Goal: Transaction & Acquisition: Book appointment/travel/reservation

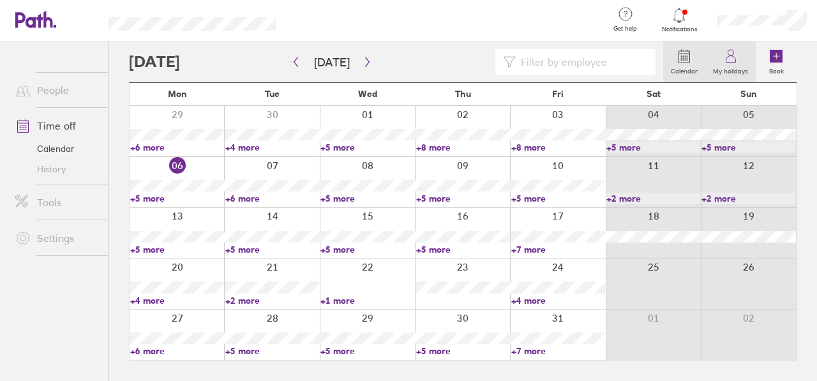
click at [733, 59] on icon at bounding box center [730, 56] width 15 height 15
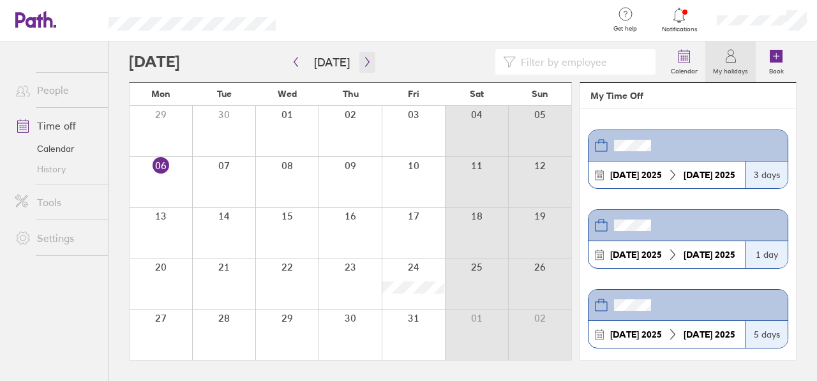
click at [363, 63] on icon "button" at bounding box center [368, 62] width 10 height 10
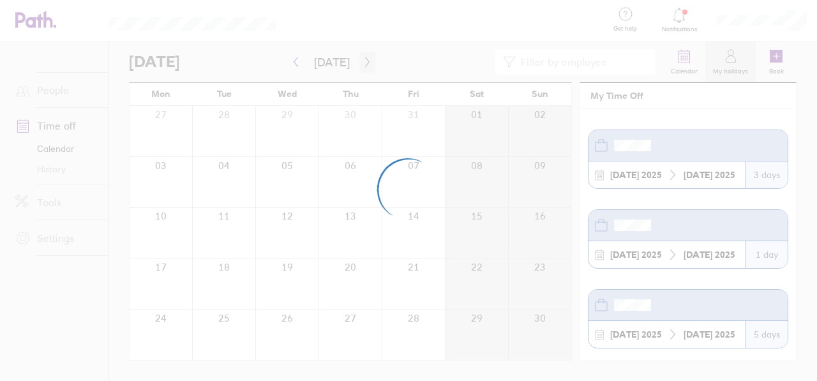
click at [359, 63] on div at bounding box center [408, 190] width 817 height 381
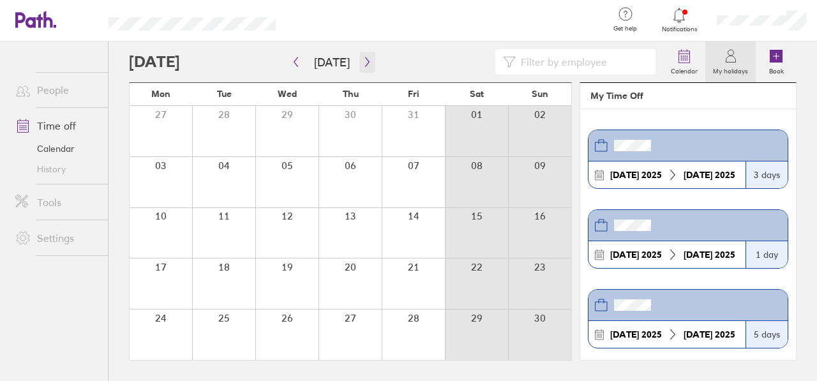
click at [363, 63] on icon "button" at bounding box center [368, 62] width 10 height 10
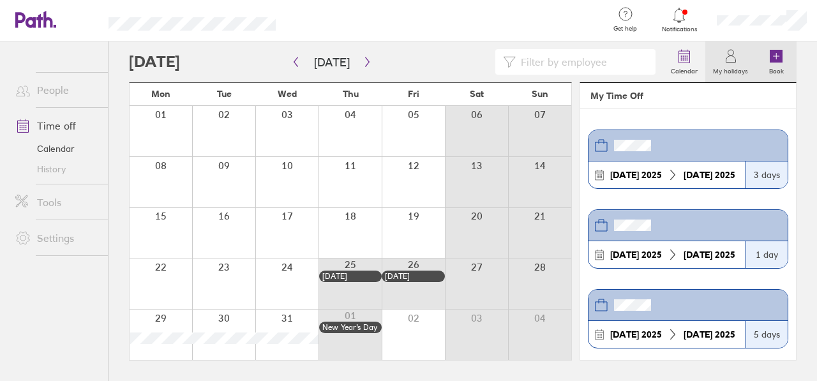
click at [772, 65] on label "Book" at bounding box center [777, 69] width 30 height 11
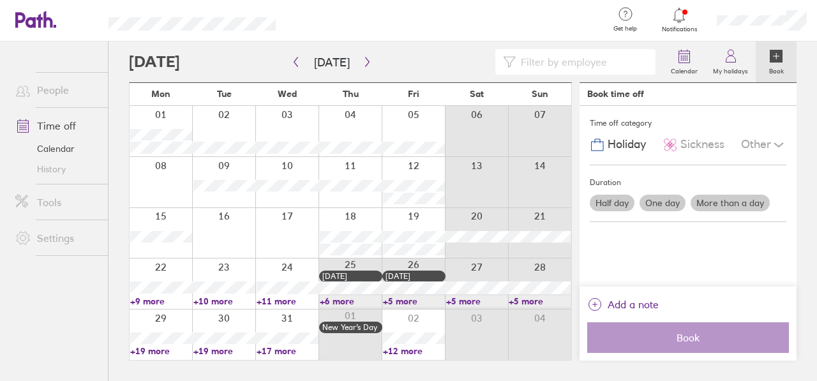
click at [163, 188] on div at bounding box center [161, 182] width 63 height 50
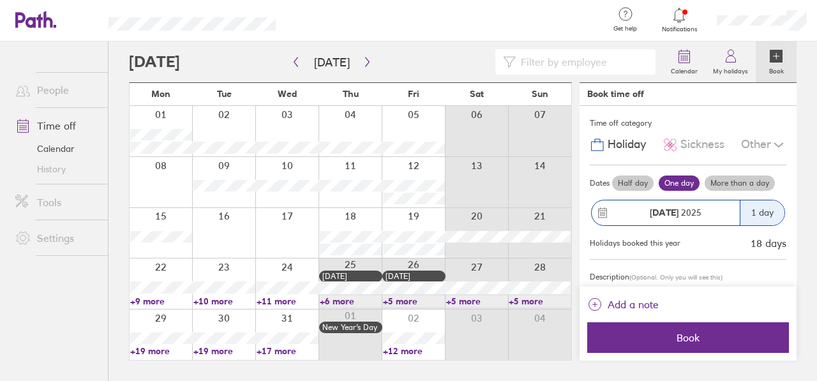
click at [756, 182] on label "More than a day" at bounding box center [740, 183] width 70 height 15
click at [0, 0] on input "More than a day" at bounding box center [0, 0] width 0 height 0
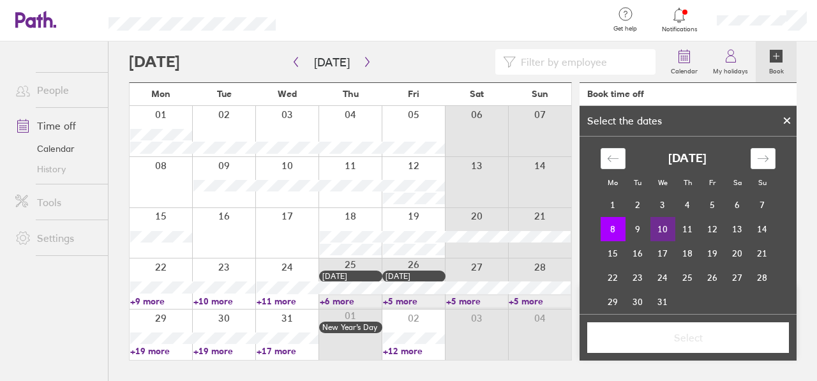
click at [657, 226] on td "10" at bounding box center [662, 229] width 25 height 24
click at [634, 229] on td "9" at bounding box center [638, 229] width 25 height 24
click at [613, 232] on td "8" at bounding box center [613, 229] width 25 height 24
click at [627, 228] on td "9" at bounding box center [638, 229] width 25 height 24
click at [650, 226] on td "10" at bounding box center [662, 229] width 25 height 24
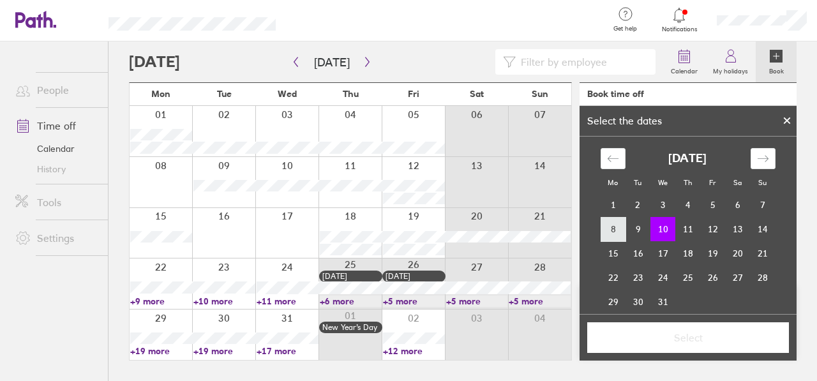
click at [603, 229] on td "8" at bounding box center [613, 229] width 25 height 24
click at [664, 229] on td "10" at bounding box center [662, 229] width 25 height 24
click at [693, 347] on button "Select" at bounding box center [688, 337] width 202 height 31
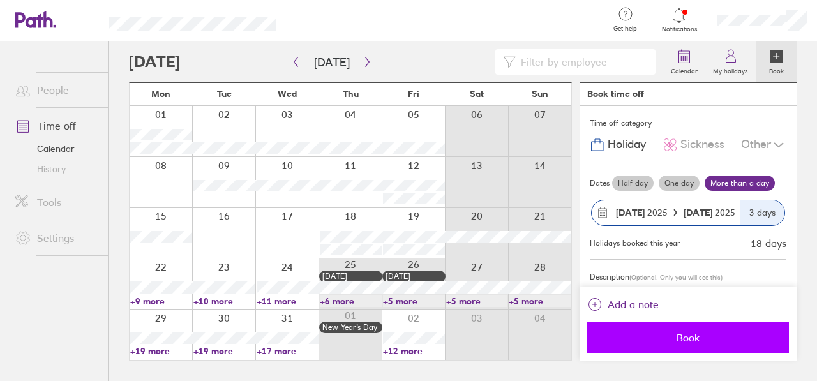
click at [700, 338] on span "Book" at bounding box center [688, 337] width 184 height 11
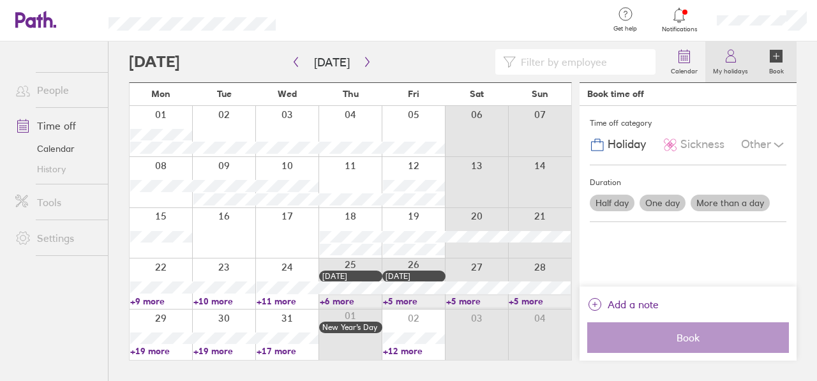
click at [735, 56] on icon at bounding box center [730, 56] width 15 height 15
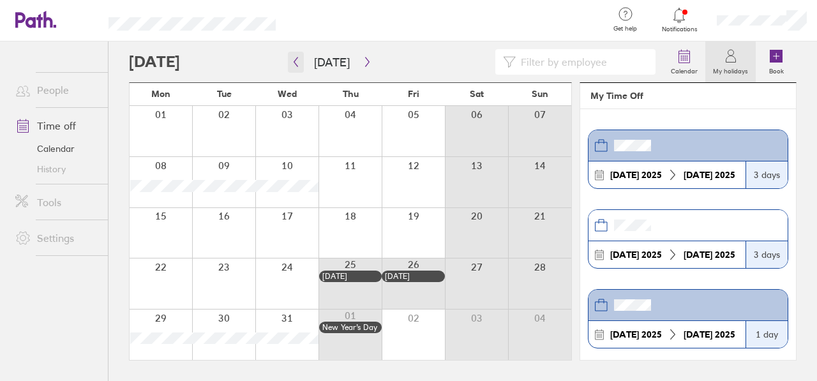
click at [300, 63] on icon "button" at bounding box center [296, 62] width 10 height 10
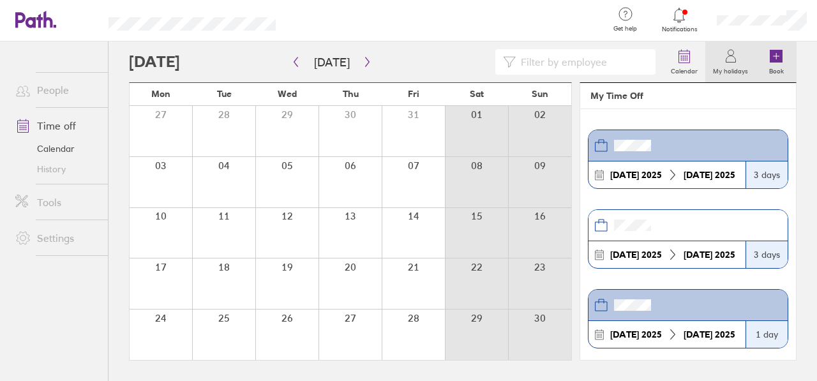
click at [770, 61] on icon at bounding box center [776, 56] width 13 height 13
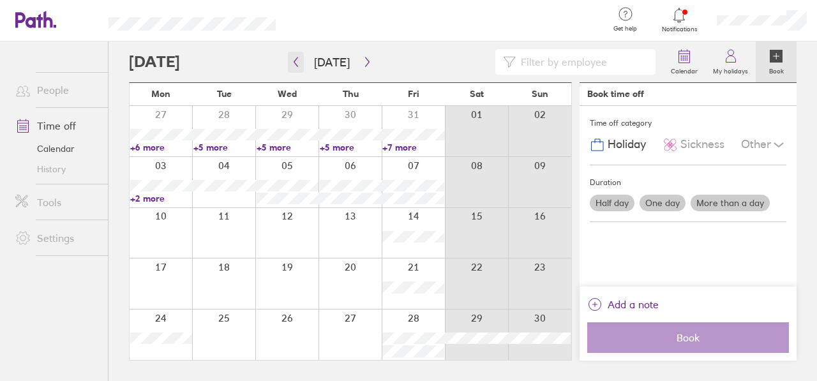
click at [299, 61] on icon "button" at bounding box center [296, 62] width 10 height 10
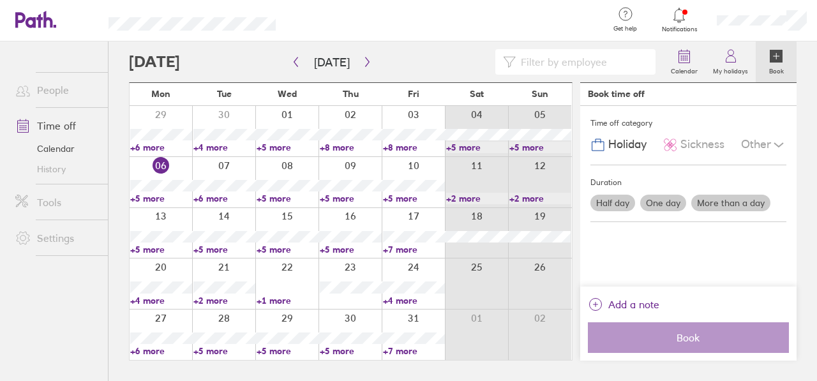
click at [160, 332] on div at bounding box center [161, 335] width 63 height 50
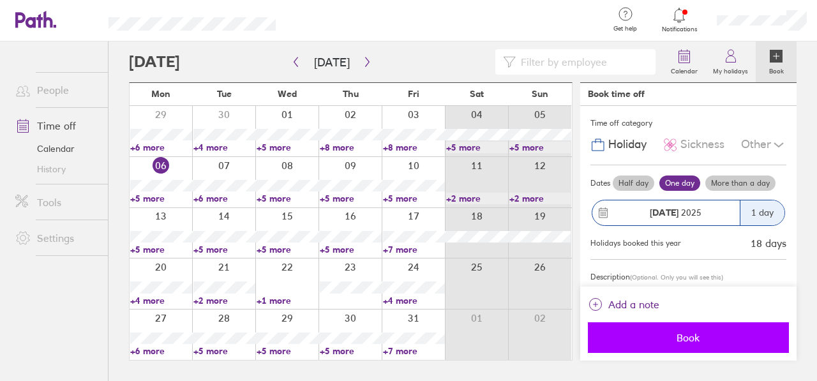
click at [693, 338] on span "Book" at bounding box center [689, 337] width 184 height 11
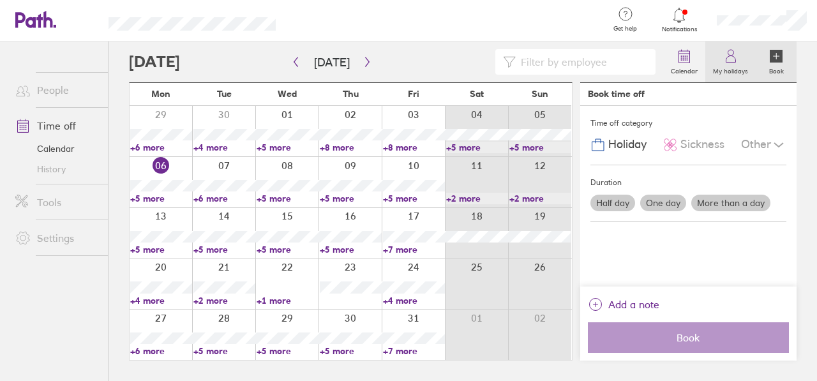
click at [735, 64] on label "My holidays" at bounding box center [730, 69] width 50 height 11
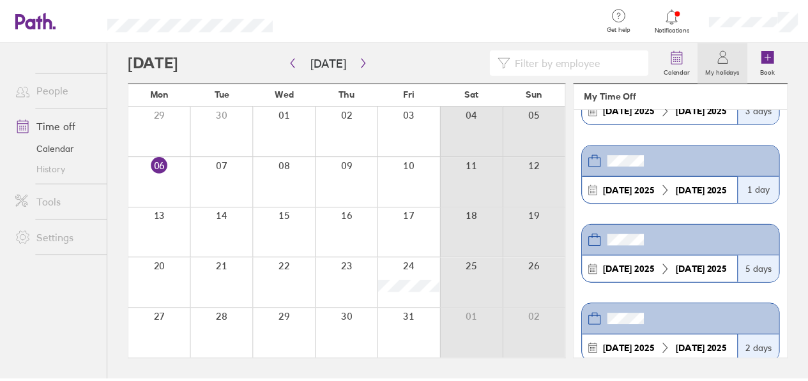
scroll to position [179, 0]
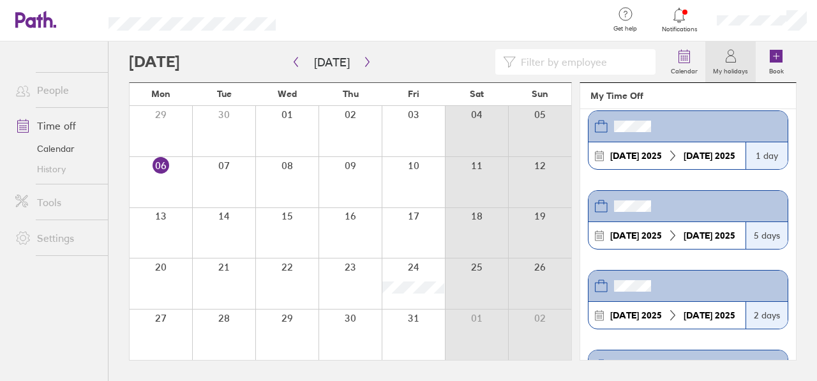
click at [161, 330] on div at bounding box center [161, 335] width 63 height 50
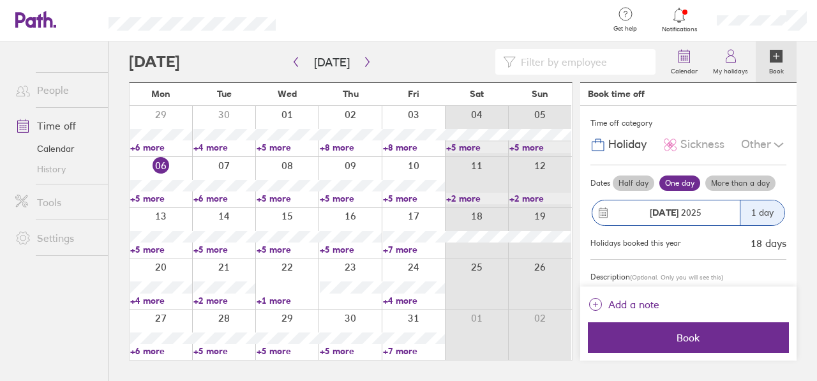
click at [147, 351] on link "+6 more" at bounding box center [161, 350] width 62 height 11
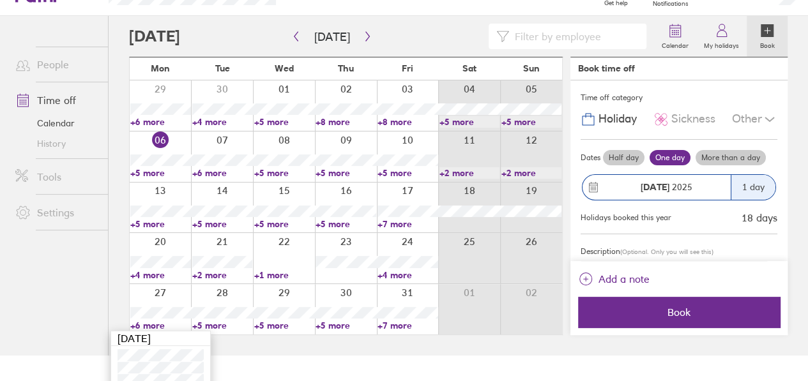
scroll to position [86, 0]
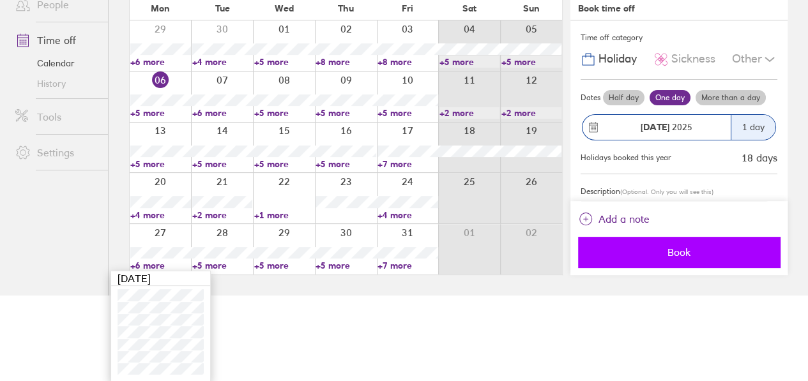
click at [719, 248] on span "Book" at bounding box center [679, 251] width 184 height 11
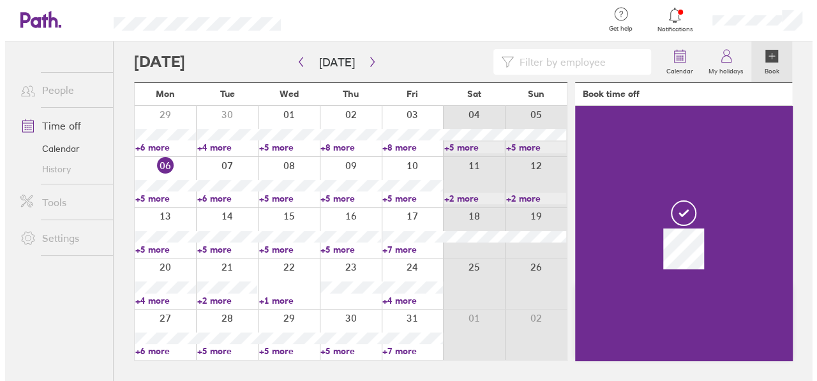
scroll to position [0, 0]
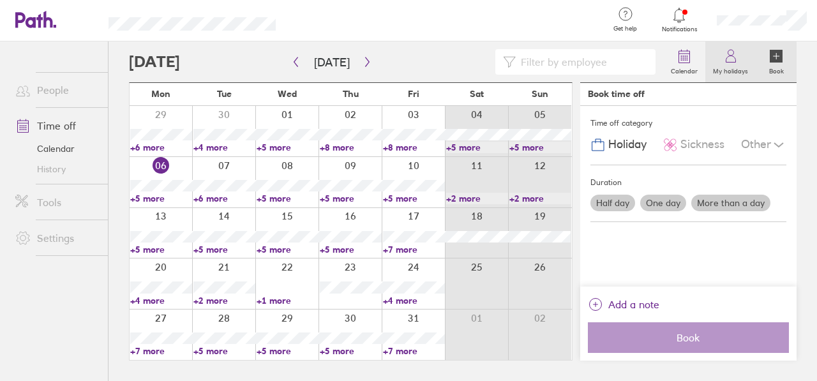
click at [733, 62] on icon at bounding box center [731, 59] width 10 height 6
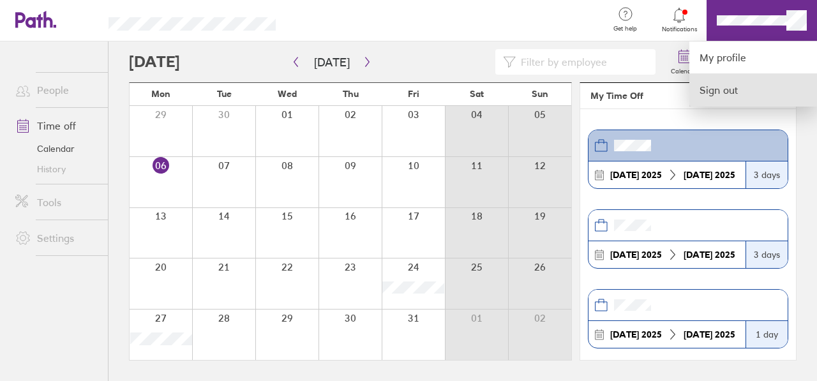
click at [733, 87] on link "Sign out" at bounding box center [753, 90] width 128 height 32
